Goal: Navigation & Orientation: Find specific page/section

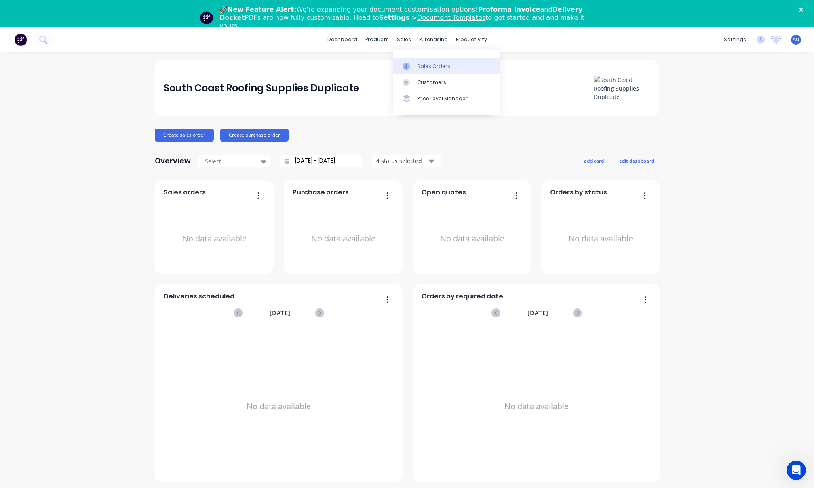
click at [416, 65] on link "Sales Orders" at bounding box center [446, 66] width 107 height 16
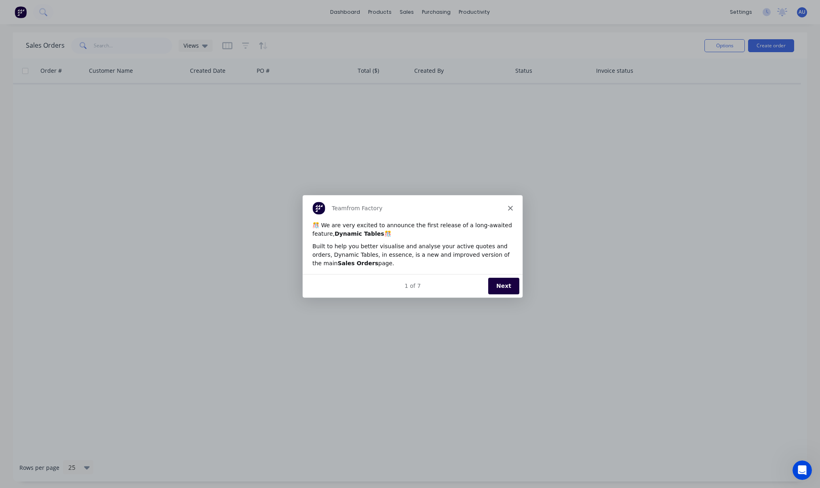
click at [513, 209] on div "Team from Factory" at bounding box center [412, 208] width 220 height 26
click at [513, 211] on div "Team from Factory" at bounding box center [412, 208] width 220 height 26
click at [509, 206] on icon "Close" at bounding box center [509, 207] width 5 height 5
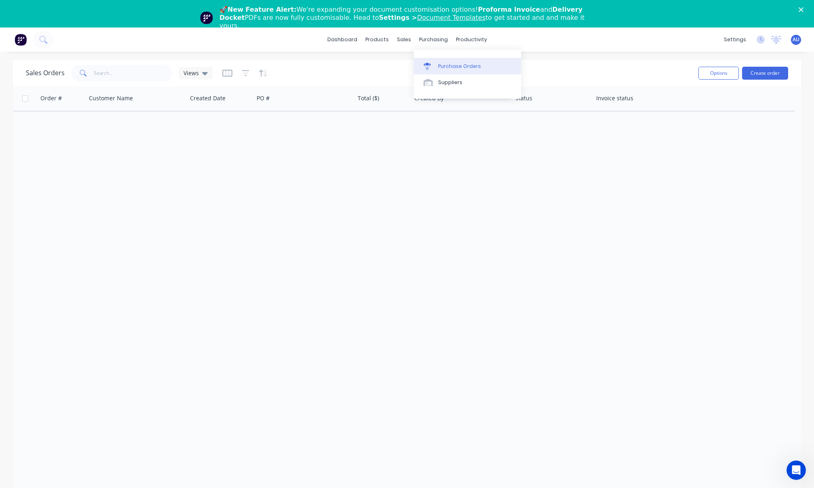
click at [452, 68] on div "Purchase Orders" at bounding box center [459, 66] width 43 height 7
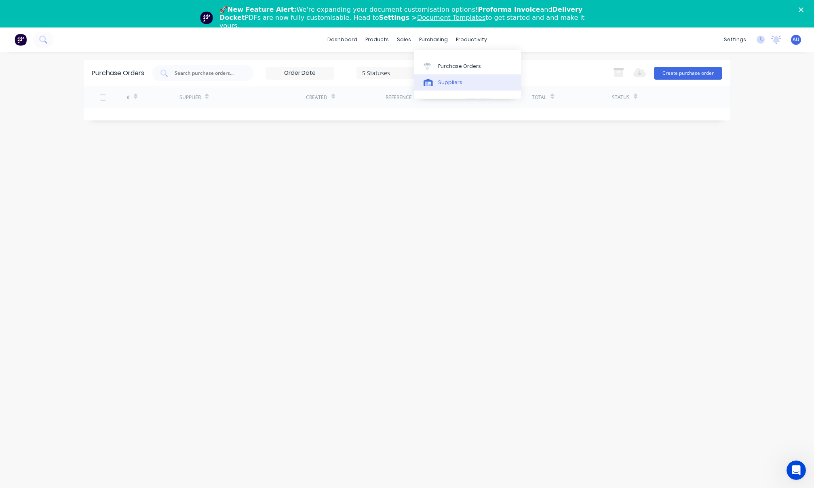
click at [454, 79] on div "Suppliers" at bounding box center [450, 82] width 24 height 7
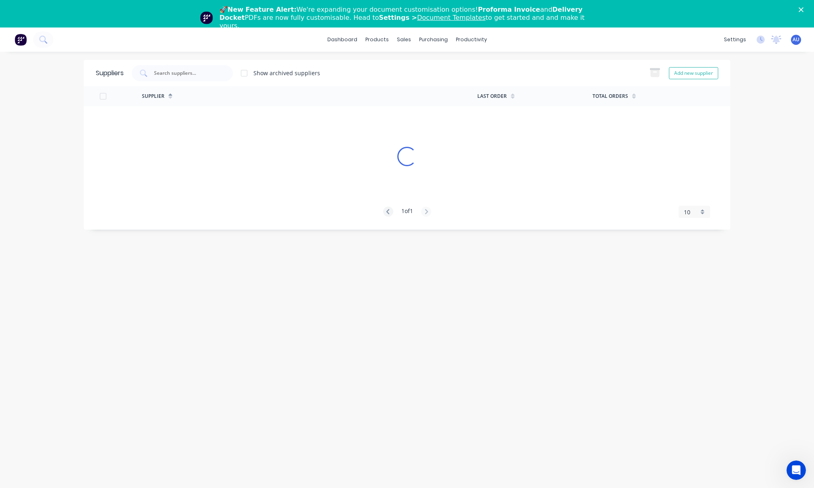
drag, startPoint x: 0, startPoint y: 224, endPoint x: -15, endPoint y: 221, distance: 15.2
click at [0, 221] on html "dashboard products sales purchasing productivity dashboard products Product Cat…" at bounding box center [407, 257] width 814 height 515
click at [1, 220] on div "dashboard products sales purchasing productivity dashboard products Product Cat…" at bounding box center [407, 271] width 814 height 488
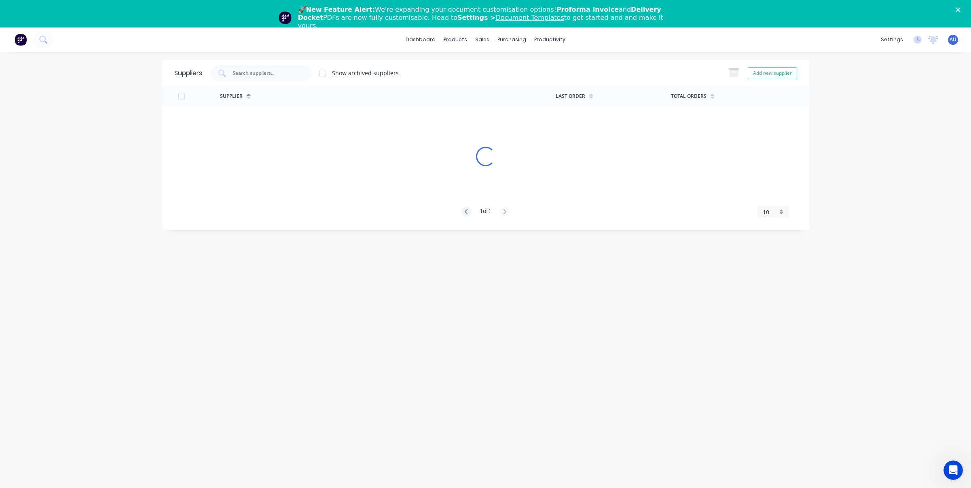
click at [592, 133] on div "dashboard products sales purchasing productivity dashboard products Product Cat…" at bounding box center [485, 271] width 971 height 488
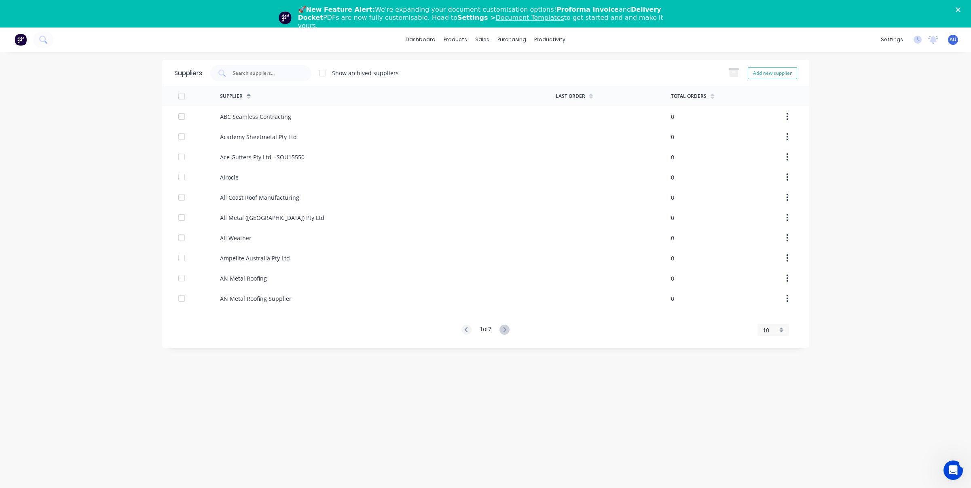
click at [592, 114] on div "dashboard products sales purchasing productivity dashboard products Product Cat…" at bounding box center [485, 271] width 971 height 488
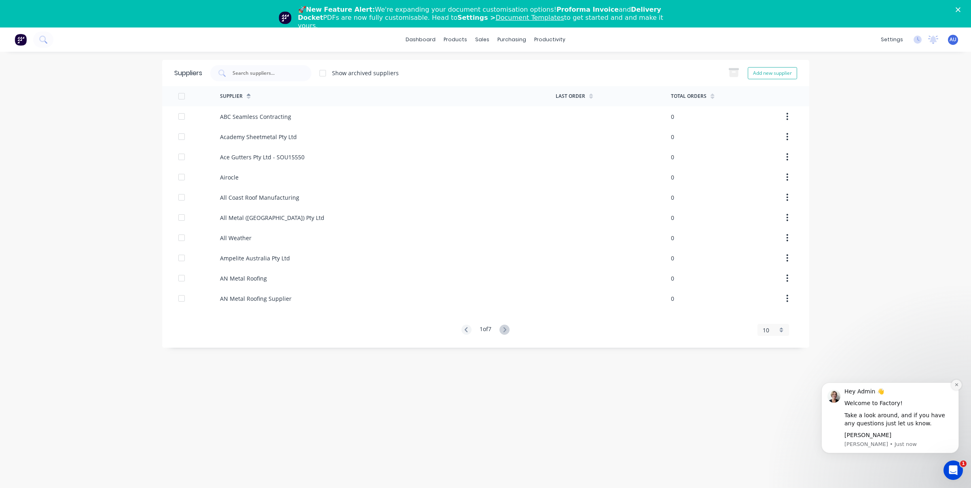
click at [592, 376] on icon "Dismiss notification" at bounding box center [956, 384] width 4 height 4
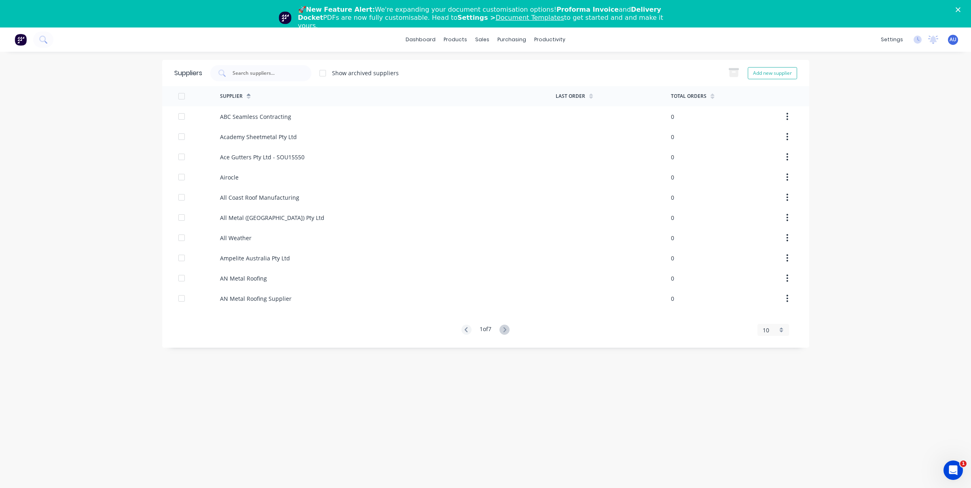
click at [592, 241] on div "dashboard products sales purchasing productivity dashboard products Product Cat…" at bounding box center [485, 271] width 971 height 488
click at [473, 67] on div "Product Catalogue" at bounding box center [491, 66] width 50 height 7
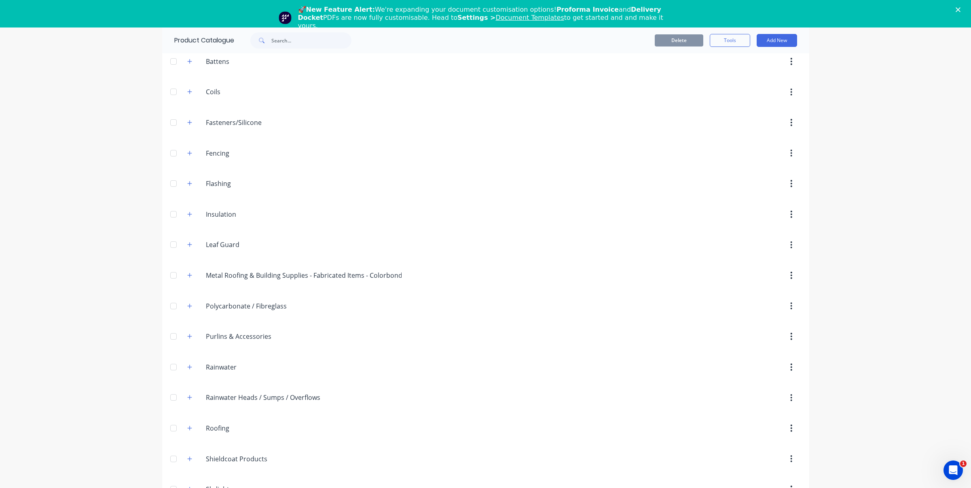
scroll to position [150, 0]
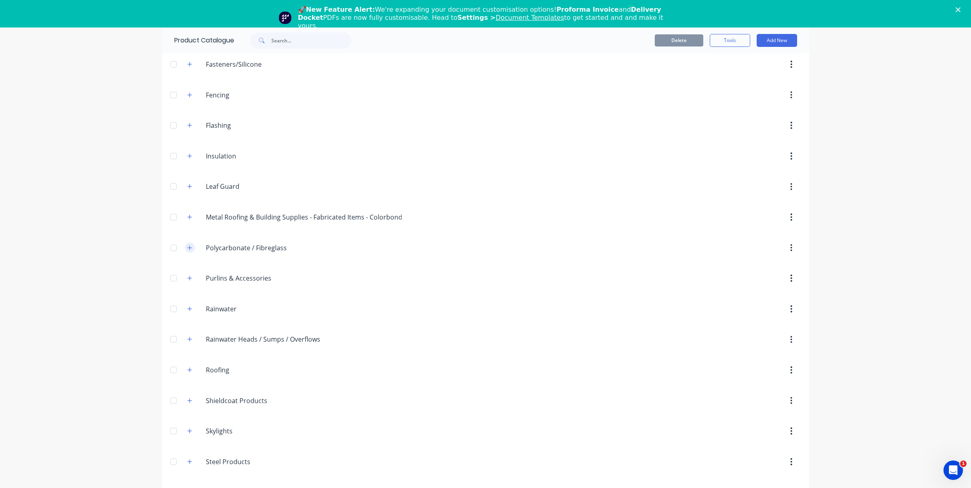
click at [187, 246] on icon "button" at bounding box center [189, 248] width 5 height 6
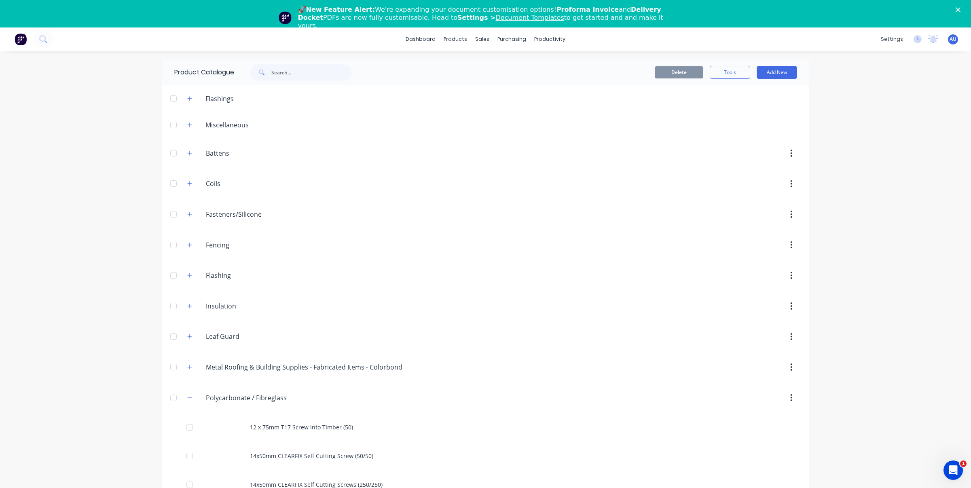
scroll to position [0, 0]
click at [188, 274] on icon "button" at bounding box center [189, 276] width 5 height 6
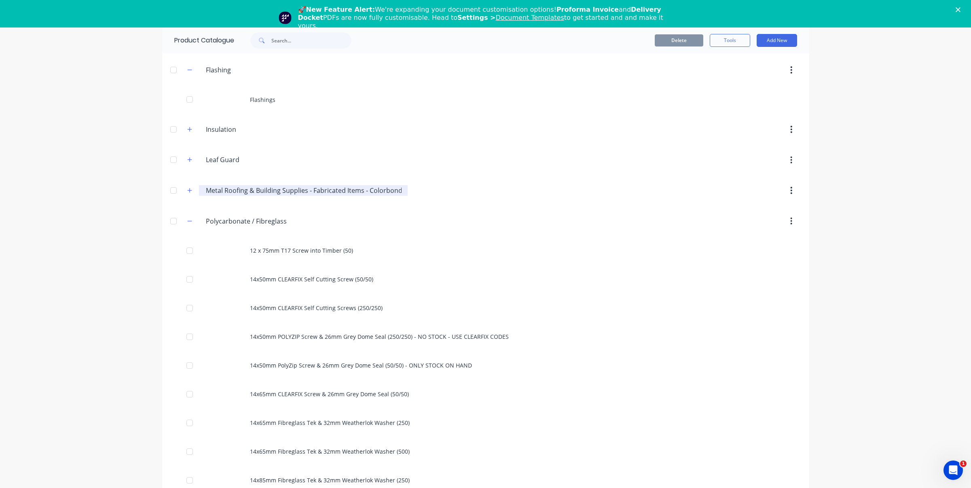
scroll to position [218, 0]
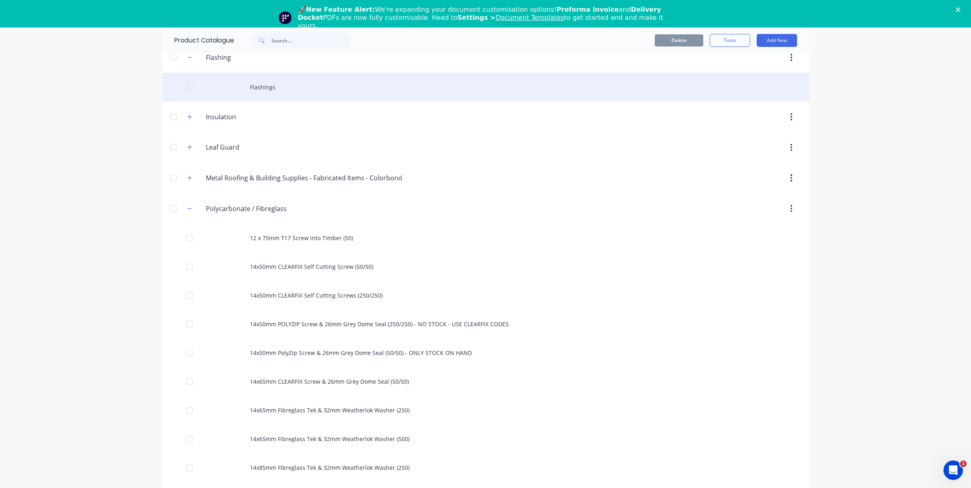
click at [262, 84] on div "Flashings" at bounding box center [485, 87] width 647 height 29
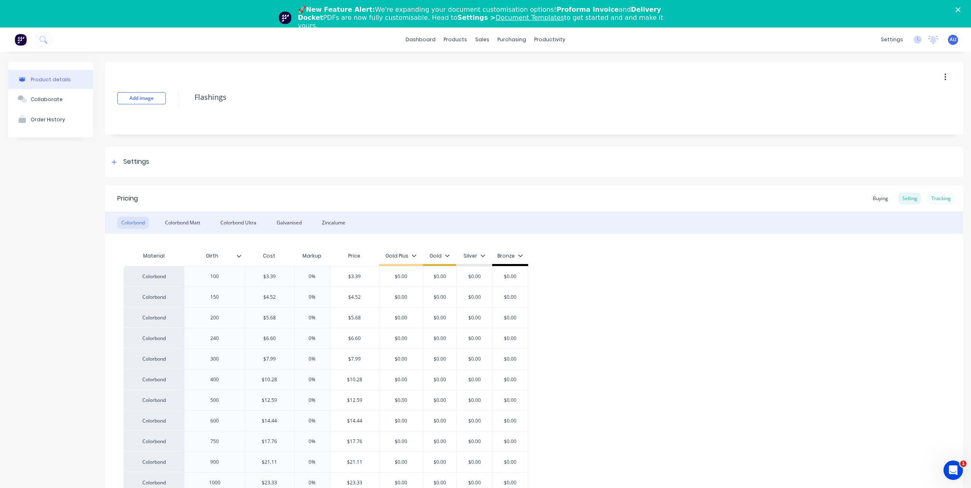
click at [592, 201] on div "Tracking" at bounding box center [940, 198] width 27 height 12
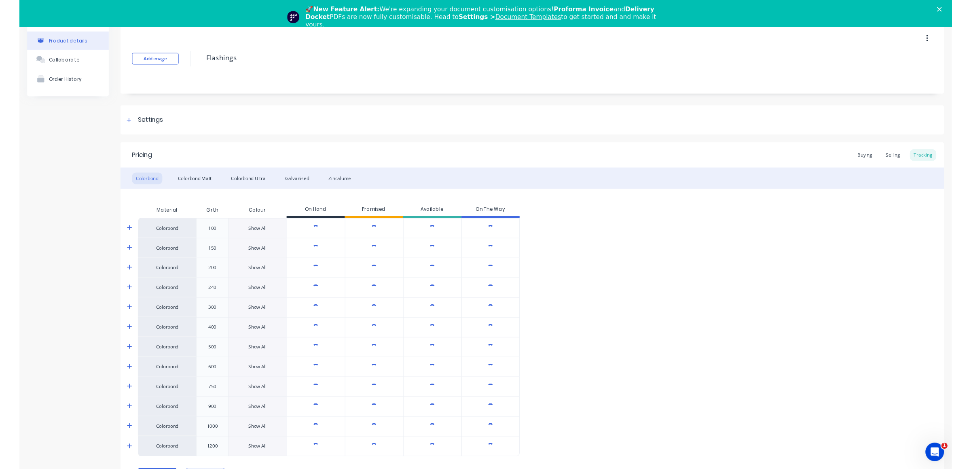
scroll to position [56, 0]
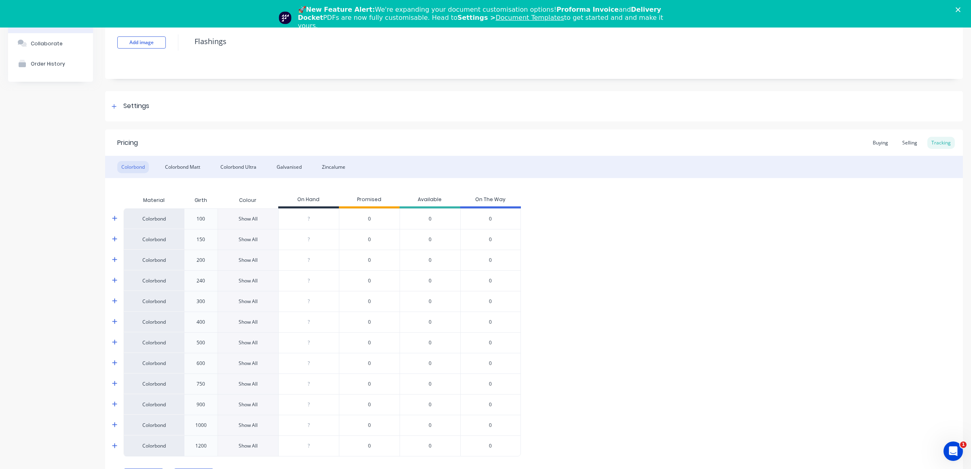
click at [592, 281] on div "Colorbond 100 Show All ? 0 0 0 Colorbond 150 Show All ? 0 0 0 Colorbond 200 Sho…" at bounding box center [533, 332] width 821 height 248
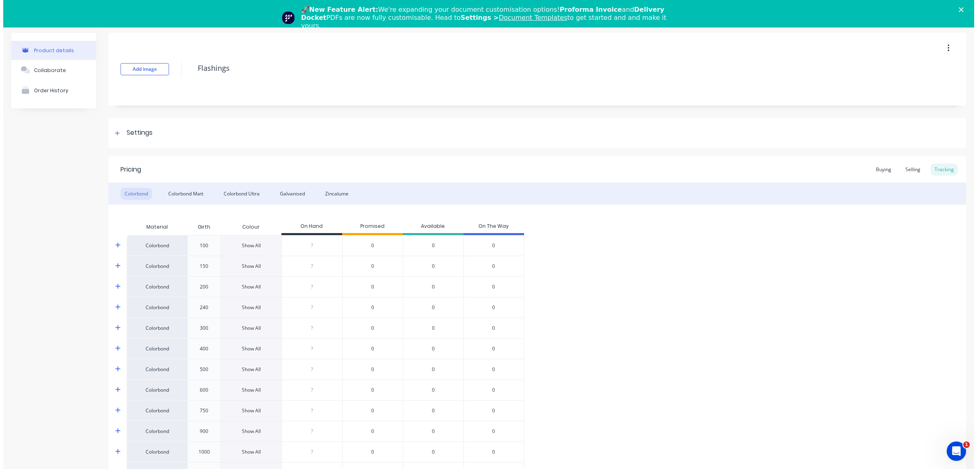
scroll to position [0, 0]
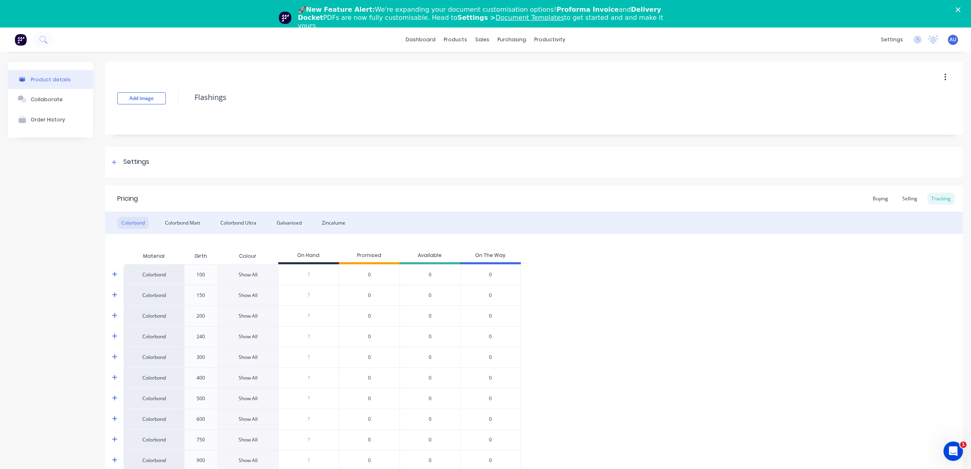
click at [592, 40] on div "AU South Coast Roofing Supplies D... Admin User Administrator Profile Sign out" at bounding box center [953, 40] width 10 height 10
click at [592, 38] on span "AU" at bounding box center [952, 39] width 7 height 7
type textarea "x"
click at [592, 132] on button "Sign out" at bounding box center [902, 129] width 107 height 16
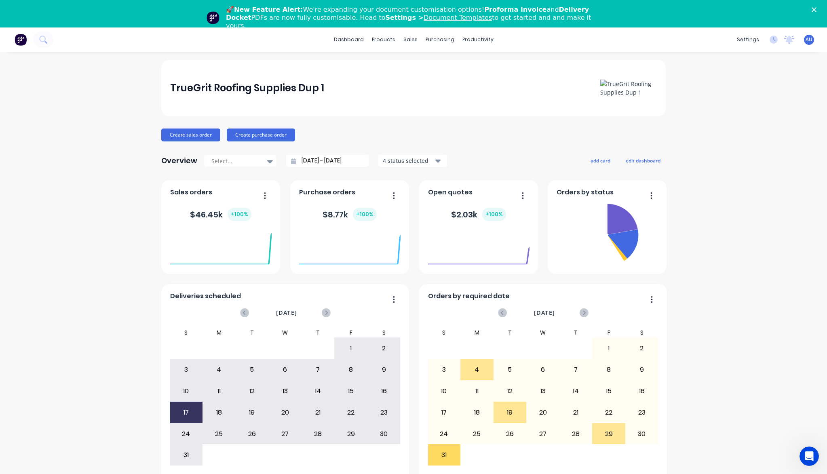
click at [791, 215] on div "TrueGrit Roofing Supplies Dup 1 Create sales order Create purchase order Overvi…" at bounding box center [413, 277] width 827 height 434
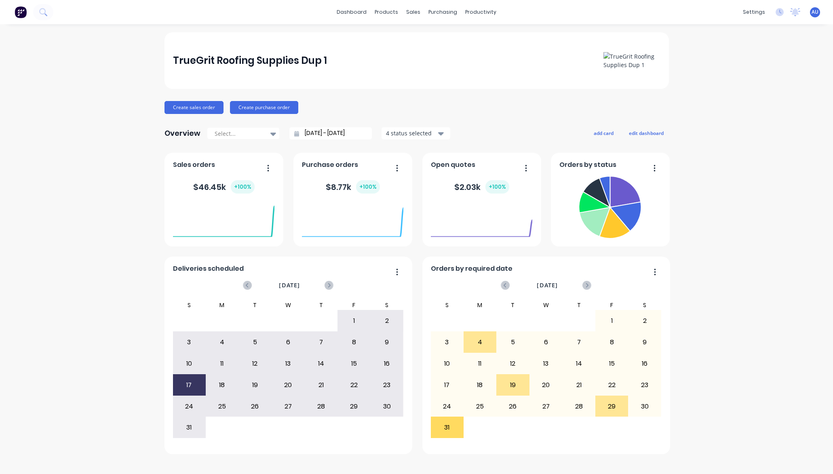
click at [724, 92] on div "TrueGrit Roofing Supplies Dup 1 Create sales order Create purchase order Overvi…" at bounding box center [416, 249] width 833 height 434
click at [404, 44] on link "Product Catalogue" at bounding box center [426, 38] width 107 height 16
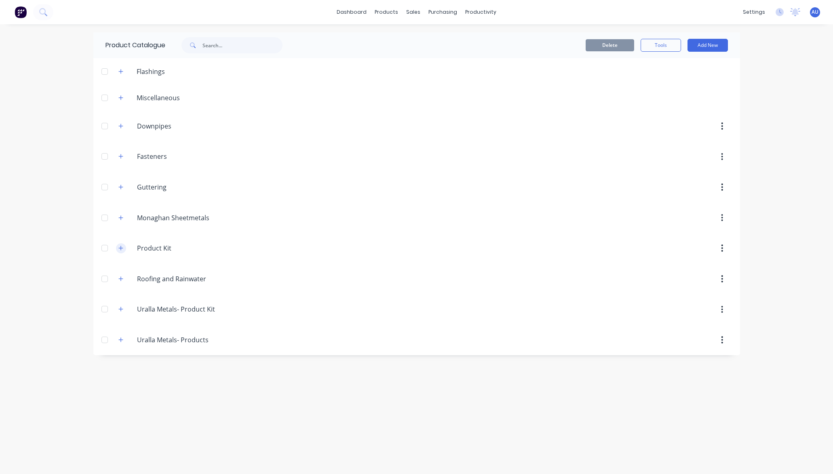
click at [122, 250] on icon "button" at bounding box center [120, 248] width 5 height 6
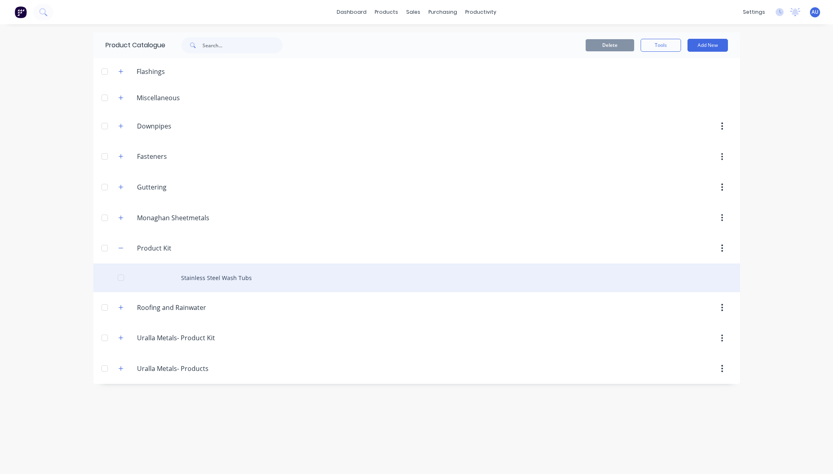
click at [235, 276] on div "Stainless Steel Wash Tubs" at bounding box center [416, 278] width 647 height 29
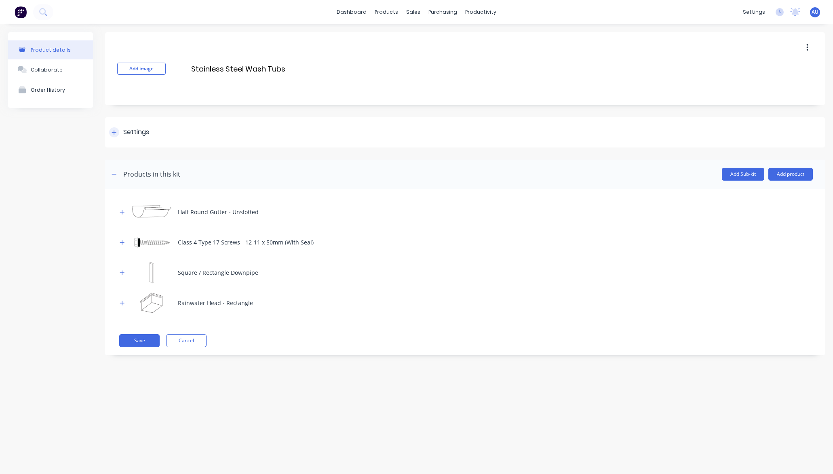
click at [137, 130] on div "Settings" at bounding box center [136, 132] width 26 height 10
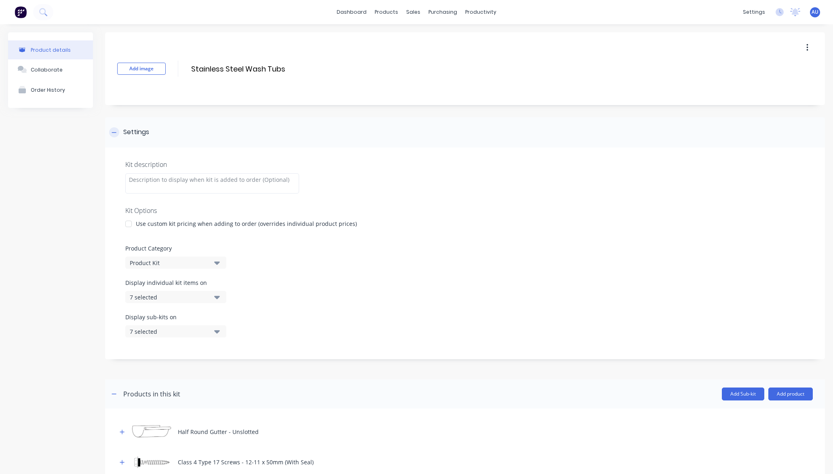
click at [137, 130] on div "Settings" at bounding box center [136, 132] width 26 height 10
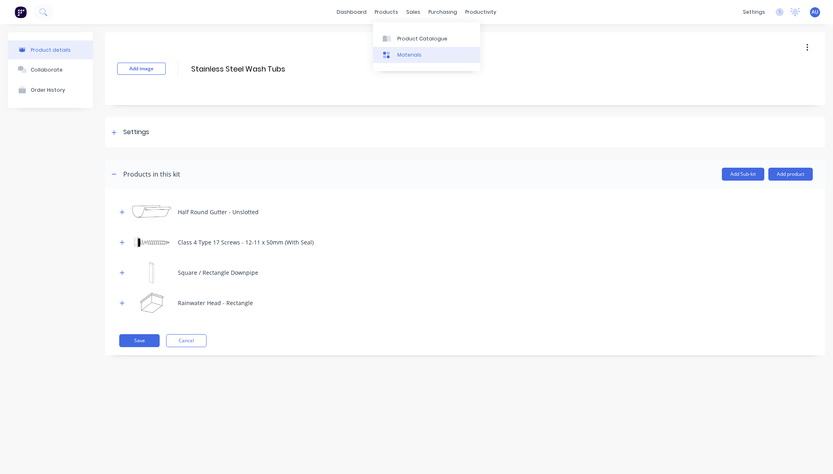
click at [403, 53] on div "Materials" at bounding box center [409, 54] width 24 height 7
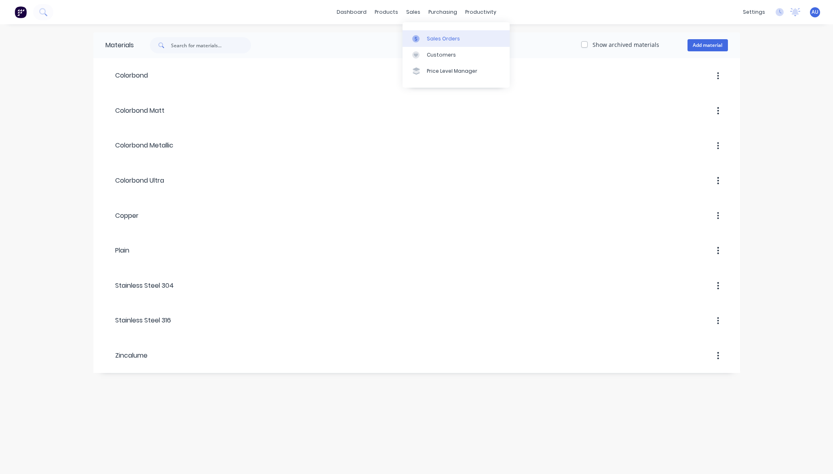
click at [430, 39] on div "Sales Orders" at bounding box center [443, 38] width 33 height 7
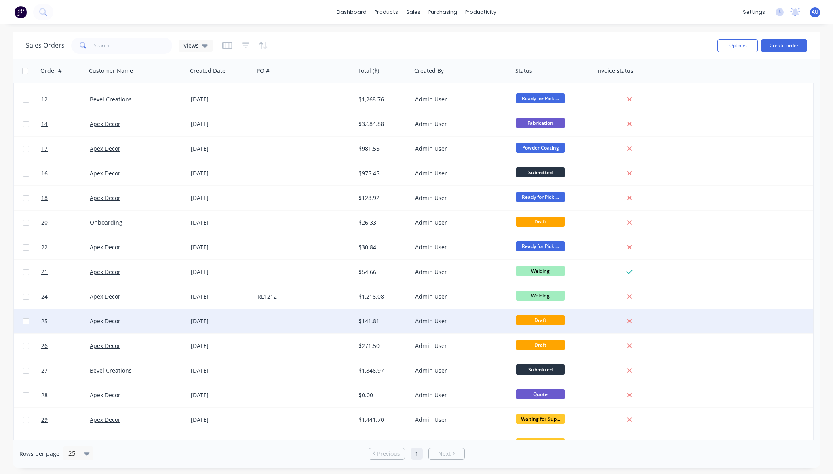
scroll to position [260, 0]
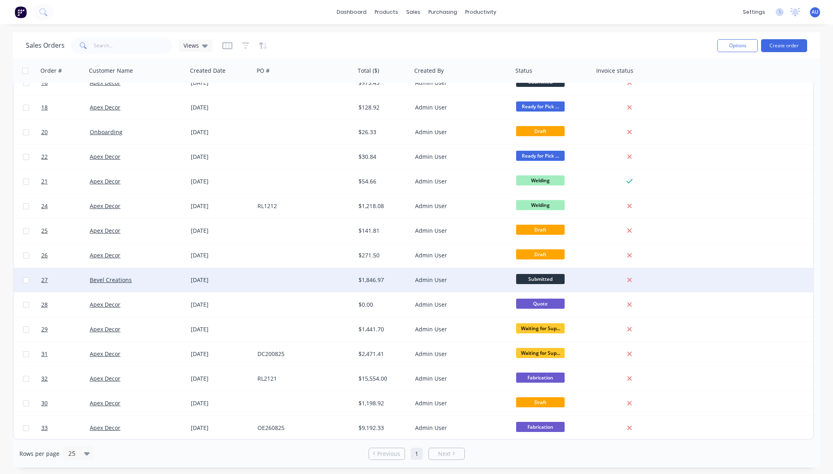
click at [447, 283] on div "Admin User" at bounding box center [460, 280] width 90 height 8
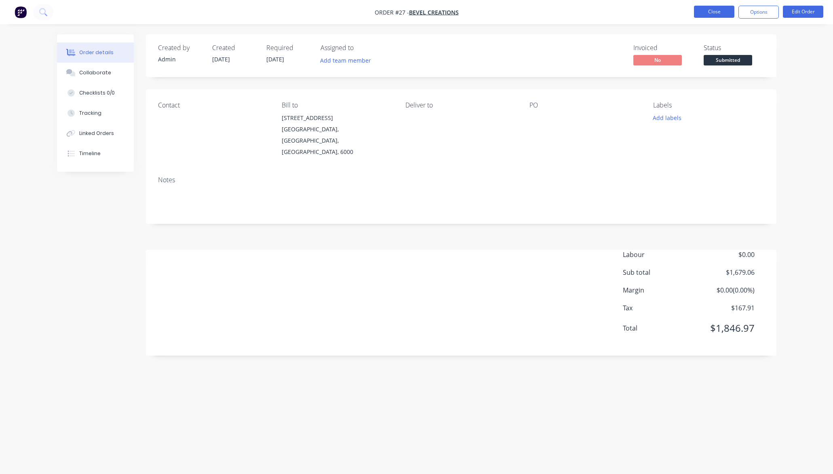
click at [716, 15] on button "Close" at bounding box center [714, 12] width 40 height 12
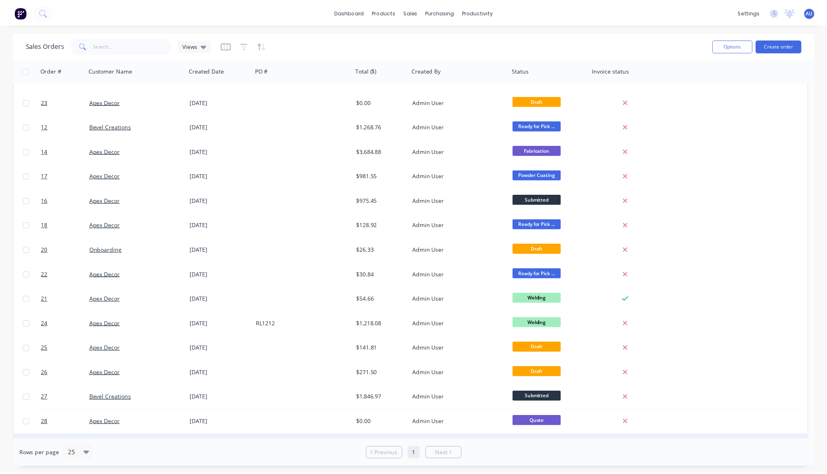
scroll to position [260, 0]
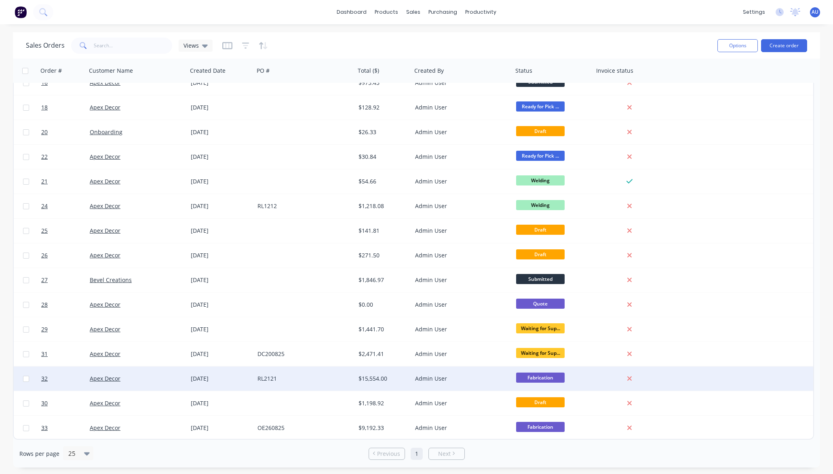
click at [421, 382] on div "Admin User" at bounding box center [460, 379] width 90 height 8
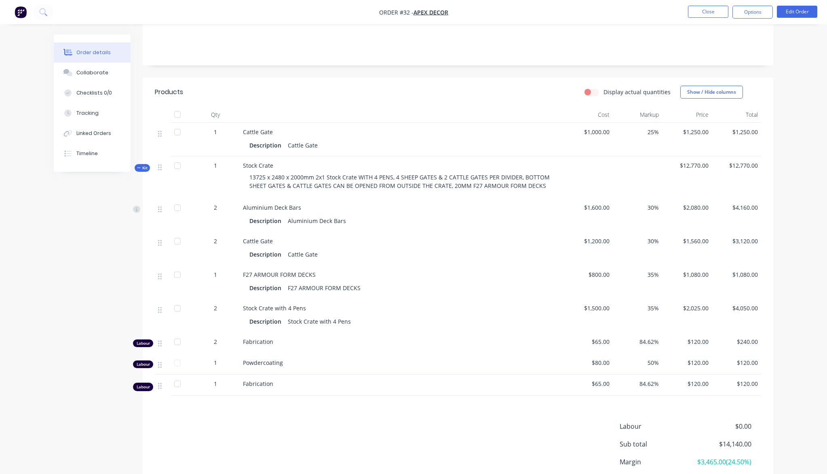
scroll to position [213, 0]
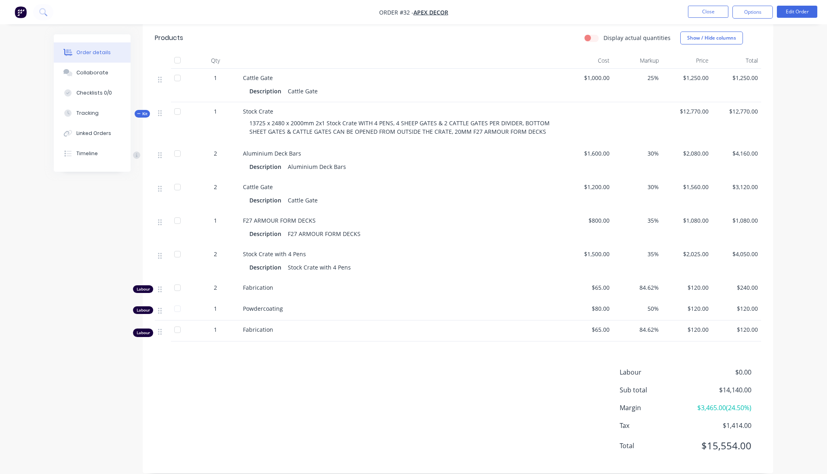
drag, startPoint x: 242, startPoint y: 272, endPoint x: 306, endPoint y: 283, distance: 64.5
click at [300, 281] on div "Fabrication" at bounding box center [401, 289] width 323 height 21
click at [342, 371] on div "Labour $0.00 Sub total $14,140.00 Margin $3,465.00 ( 24.50 %) Tax $1,414.00 Tot…" at bounding box center [458, 414] width 606 height 94
click at [797, 254] on div "Order details Collaborate Checklists 0/0 Tracking Linked Orders Timeline Order …" at bounding box center [413, 136] width 827 height 698
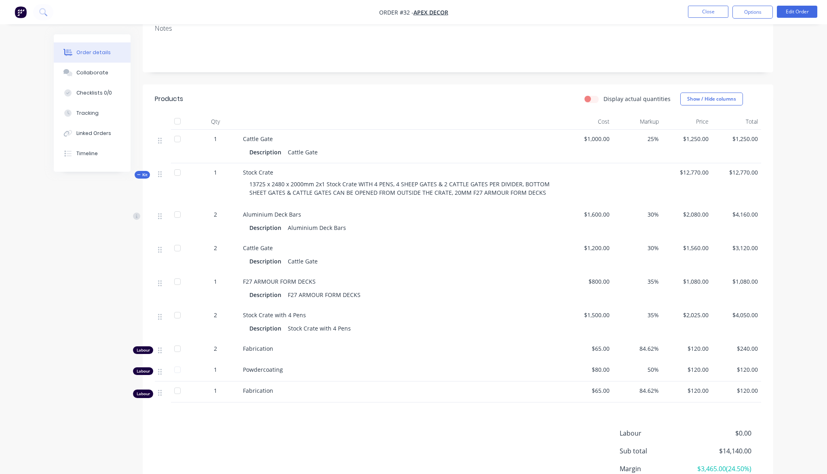
scroll to position [67, 0]
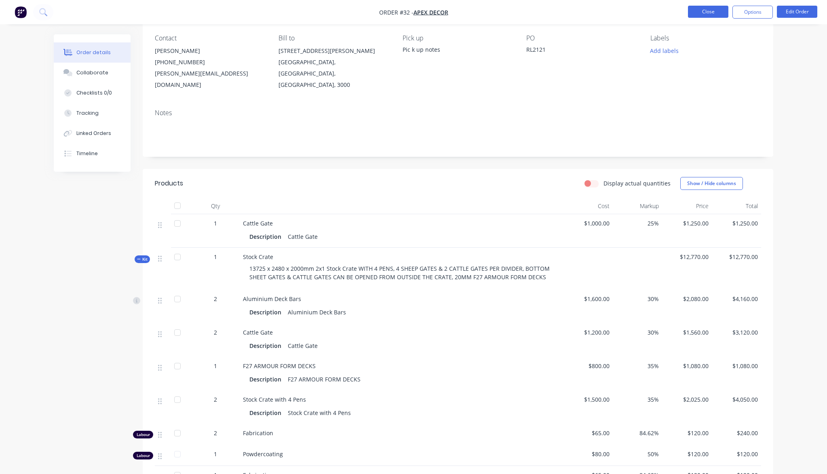
click at [704, 10] on button "Close" at bounding box center [708, 12] width 40 height 12
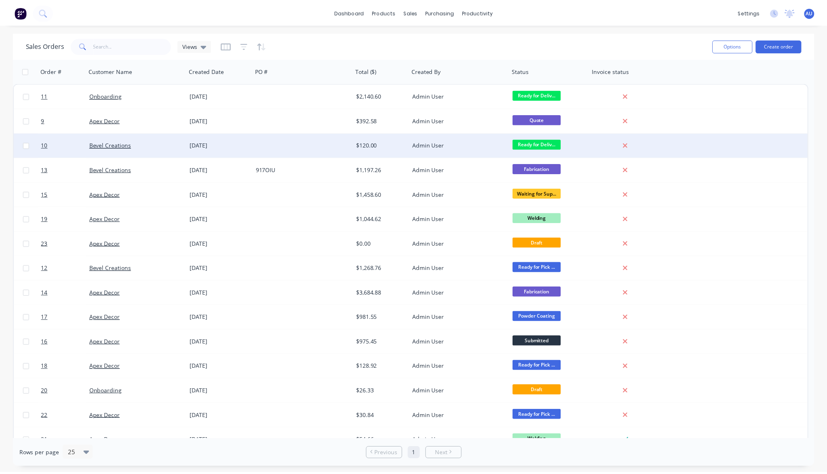
scroll to position [260, 0]
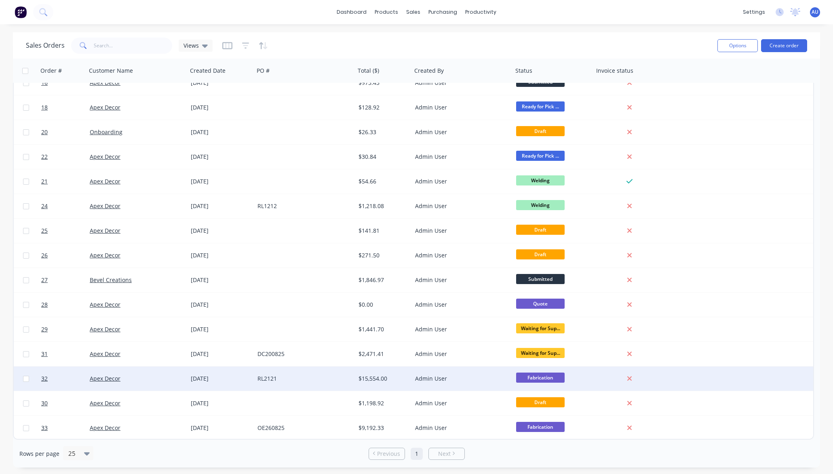
click at [428, 389] on div "Admin User" at bounding box center [462, 379] width 101 height 24
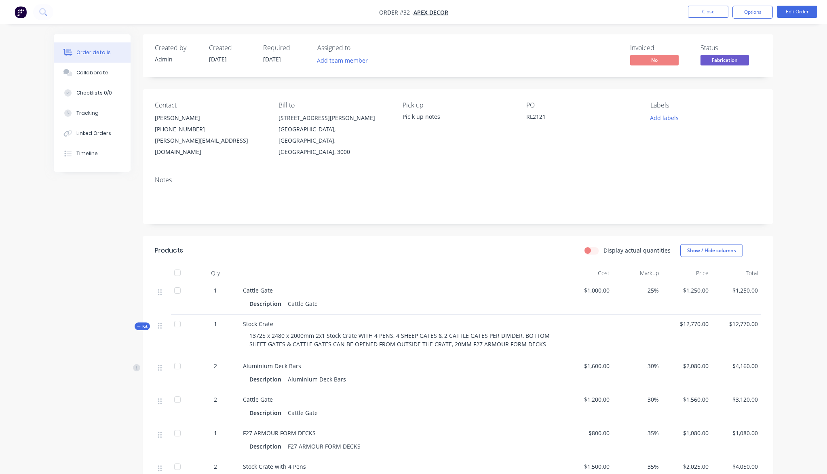
scroll to position [213, 0]
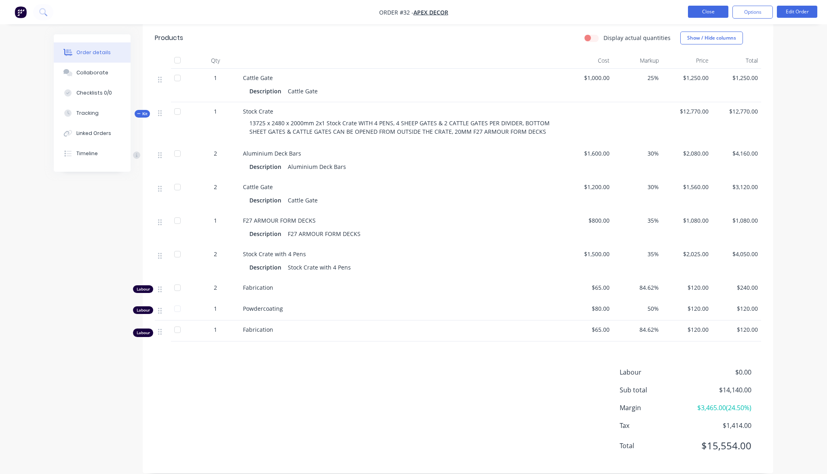
click at [708, 15] on button "Close" at bounding box center [708, 12] width 40 height 12
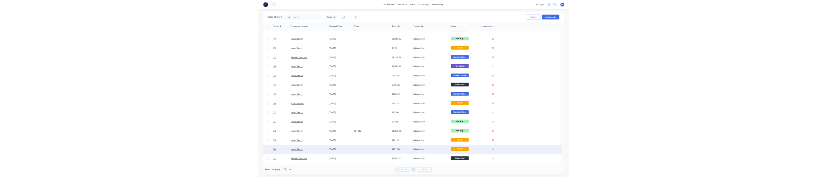
scroll to position [260, 0]
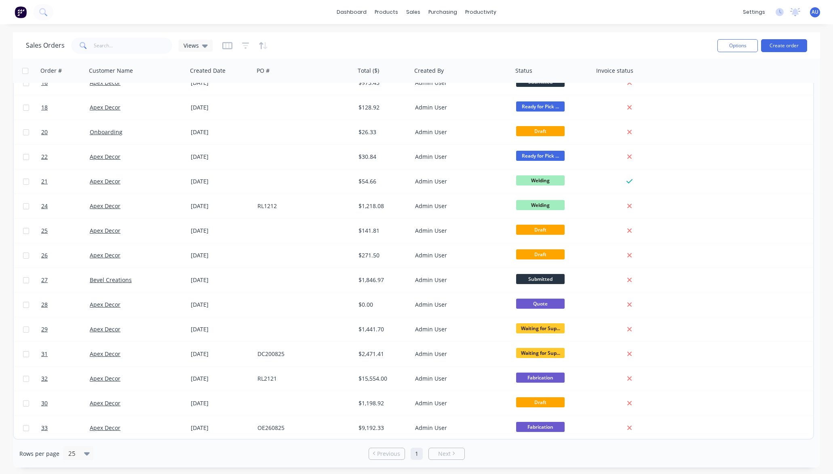
click at [817, 13] on span "AU" at bounding box center [815, 11] width 7 height 7
click at [782, 100] on button "Sign out" at bounding box center [764, 101] width 107 height 16
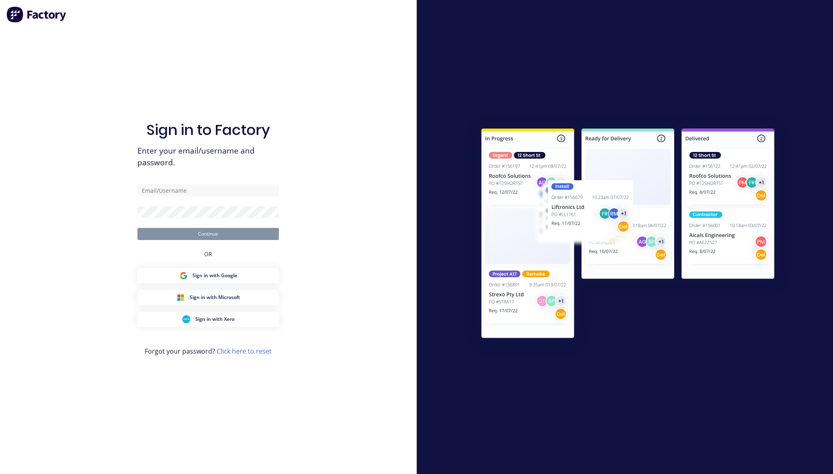
click at [256, 199] on form "Continue" at bounding box center [207, 212] width 141 height 56
click at [254, 193] on input "text" at bounding box center [207, 190] width 141 height 12
paste input "[EMAIL_ADDRESS][DOMAIN_NAME]"
type input "[EMAIL_ADDRESS][DOMAIN_NAME]"
click at [336, 152] on div "Sign in to Factory Enter your email/username and password. [EMAIL_ADDRESS][DOMA…" at bounding box center [208, 237] width 417 height 474
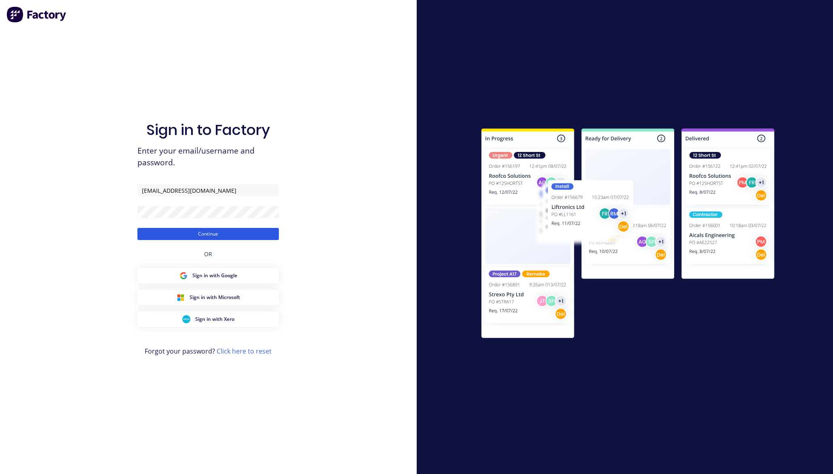
click at [258, 236] on button "Continue" at bounding box center [207, 234] width 141 height 12
click at [429, 232] on div at bounding box center [625, 237] width 417 height 474
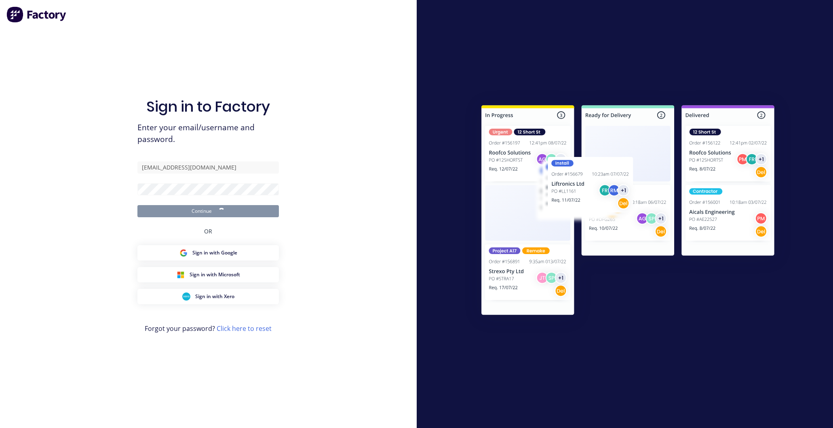
click at [590, 246] on div at bounding box center [624, 214] width 335 height 250
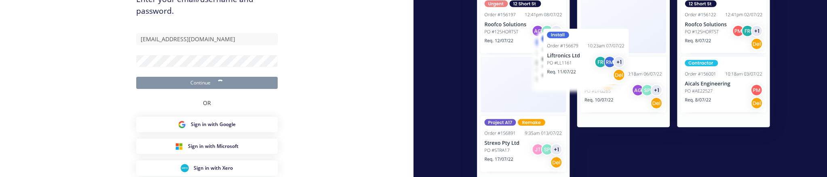
scroll to position [73, 0]
